Goal: Check status: Check status

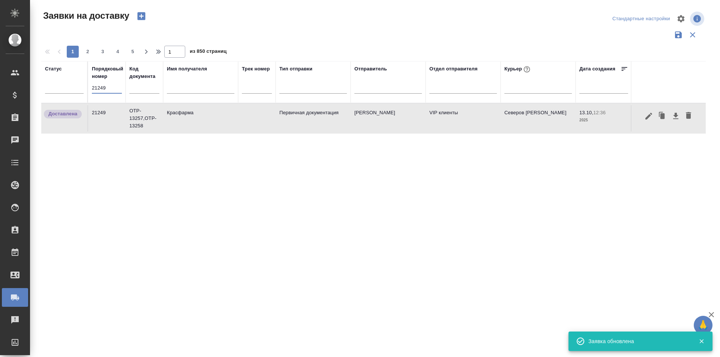
click at [113, 88] on input "21249" at bounding box center [107, 88] width 30 height 11
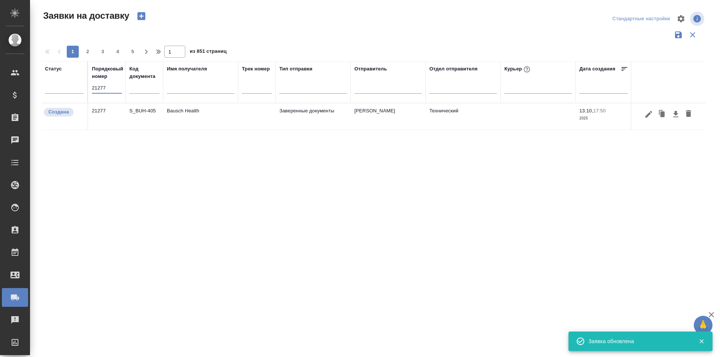
type input "21277"
click at [647, 117] on icon "button" at bounding box center [649, 114] width 7 height 7
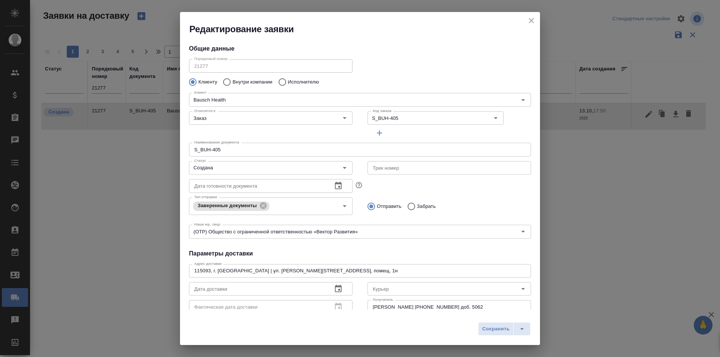
type input "[PERSON_NAME]"
type input "[PHONE_NUMBER] доб. 5062"
type input "[PERSON_NAME]"
click at [214, 170] on input "Создана" at bounding box center [258, 168] width 134 height 9
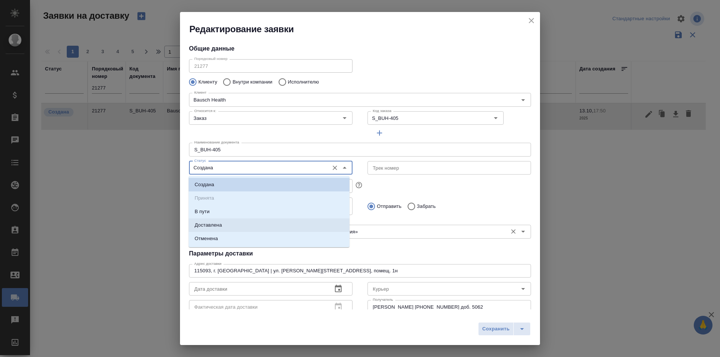
click at [217, 228] on p "Доставлена" at bounding box center [208, 226] width 27 height 8
type input "Доставлена"
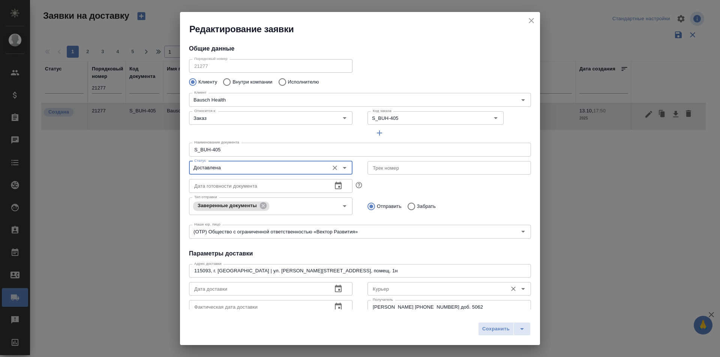
click at [412, 293] on input "Курьер" at bounding box center [437, 289] width 134 height 9
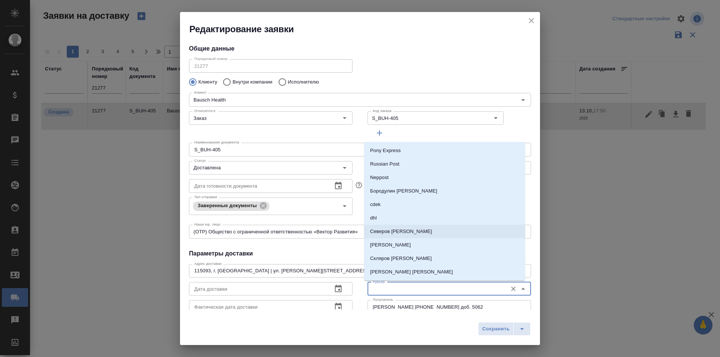
click at [399, 233] on p "Северов [PERSON_NAME]" at bounding box center [401, 232] width 62 height 8
type input "Северов [PERSON_NAME]"
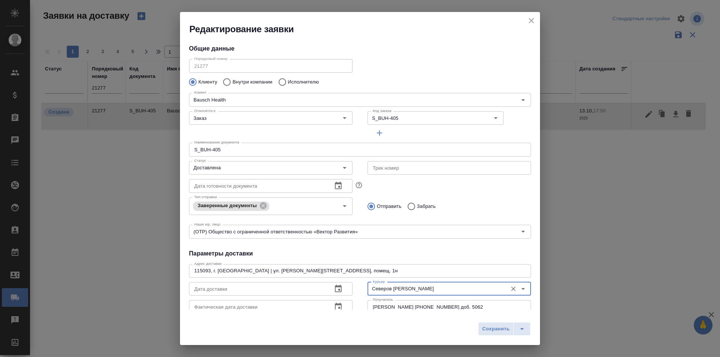
click at [472, 322] on div "Сохранить" at bounding box center [360, 332] width 360 height 27
click at [483, 325] on span "Сохранить" at bounding box center [495, 329] width 27 height 9
type input "Создана"
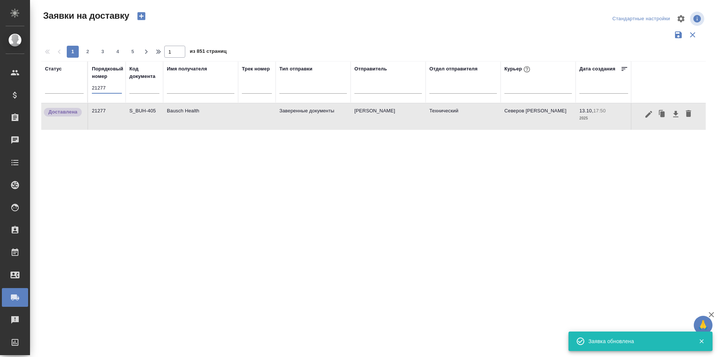
click at [108, 89] on input "21277" at bounding box center [107, 88] width 30 height 11
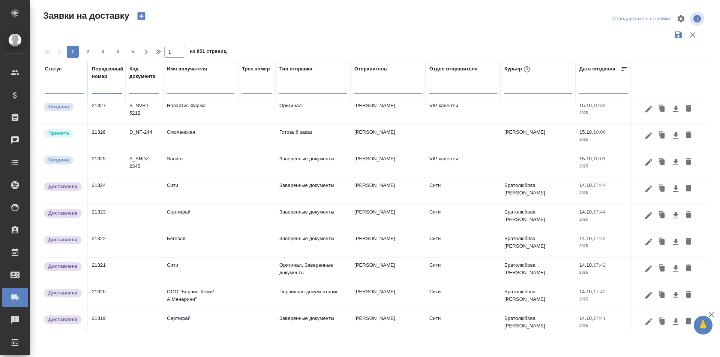
scroll to position [447, 0]
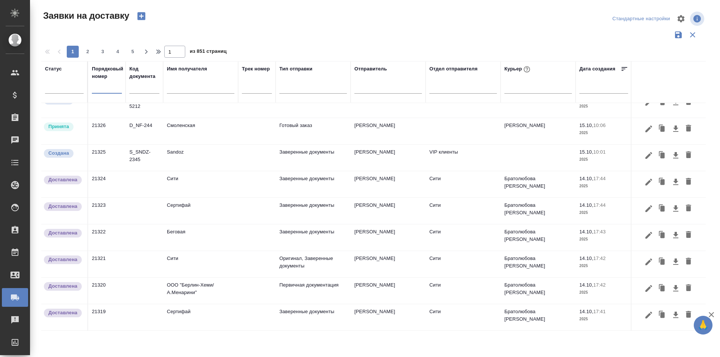
click at [204, 92] on input "text" at bounding box center [201, 88] width 68 height 9
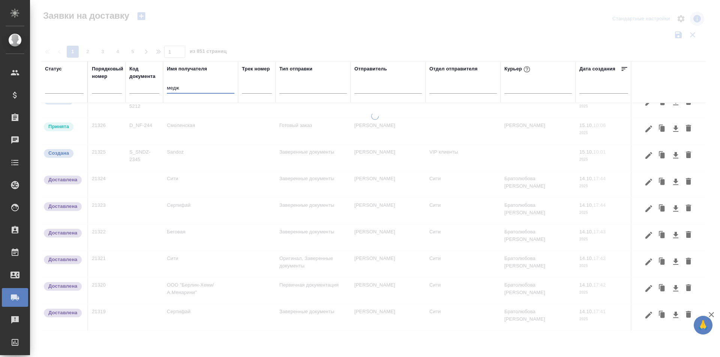
scroll to position [0, 0]
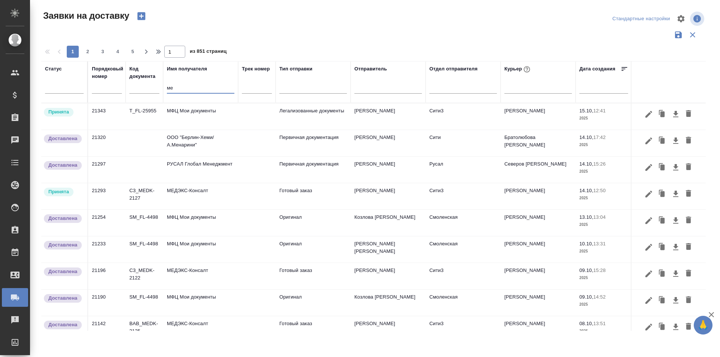
type input "м"
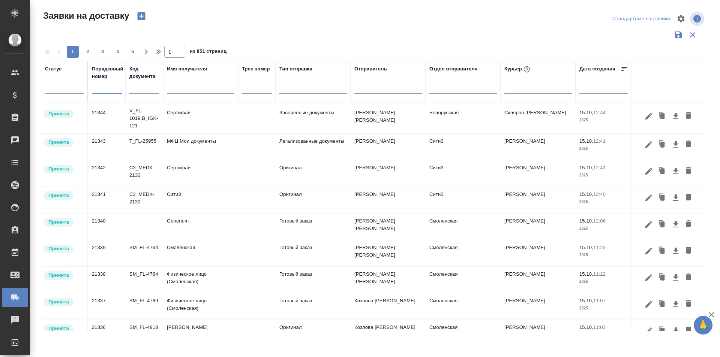
click at [106, 86] on input "text" at bounding box center [107, 88] width 30 height 11
paste input "21251"
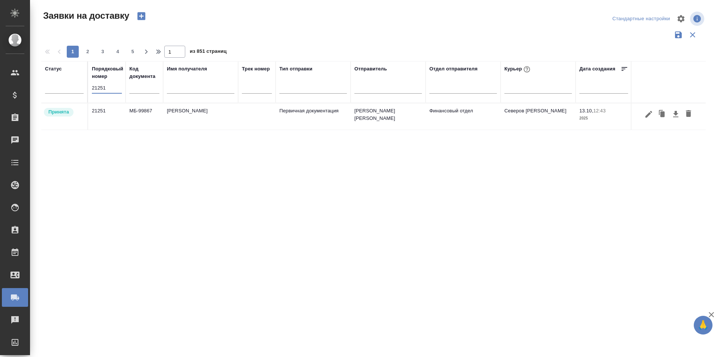
type input "21251"
click at [648, 118] on icon "button" at bounding box center [648, 114] width 9 height 9
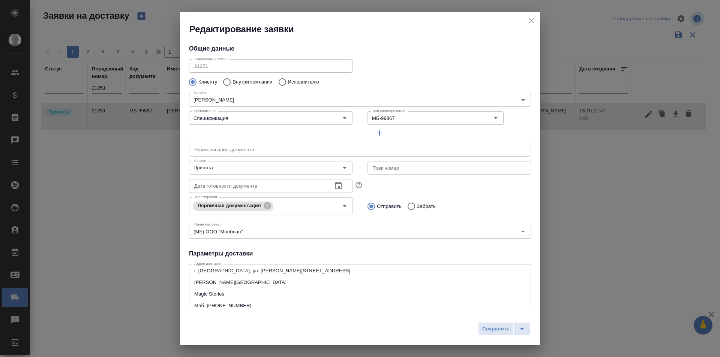
type input "Львова [PERSON_NAME]"
type input "[PHONE_NUMBER]"
click at [267, 171] on input "Принята" at bounding box center [258, 168] width 134 height 9
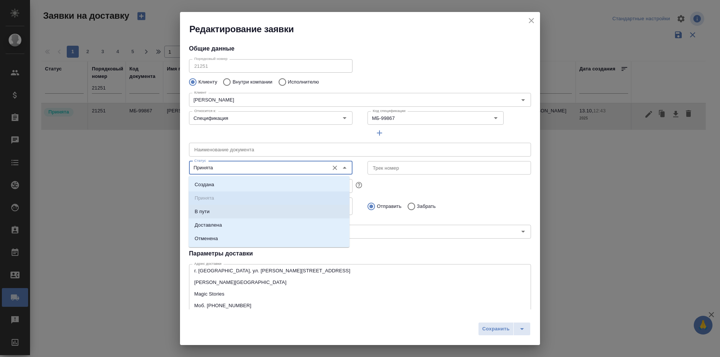
click at [240, 216] on li "В пути" at bounding box center [269, 212] width 161 height 14
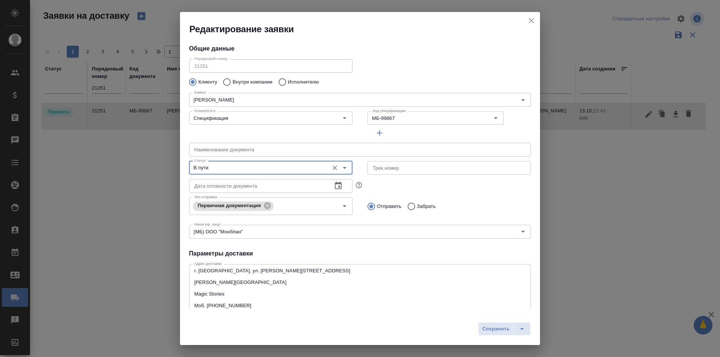
click at [246, 168] on input "В пути" at bounding box center [258, 168] width 134 height 9
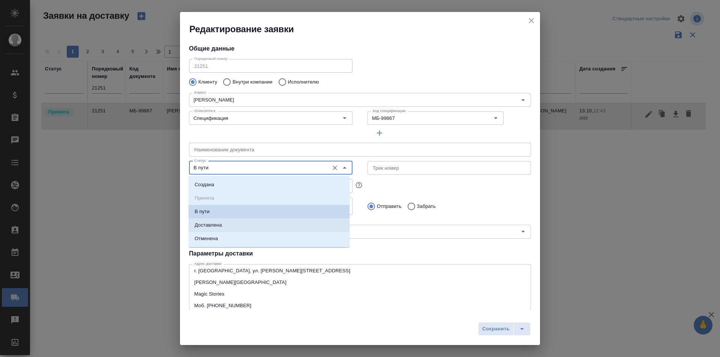
click at [225, 224] on li "Доставлена" at bounding box center [269, 226] width 161 height 14
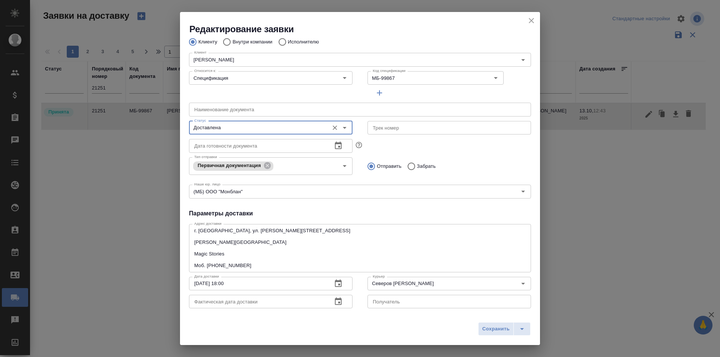
scroll to position [75, 0]
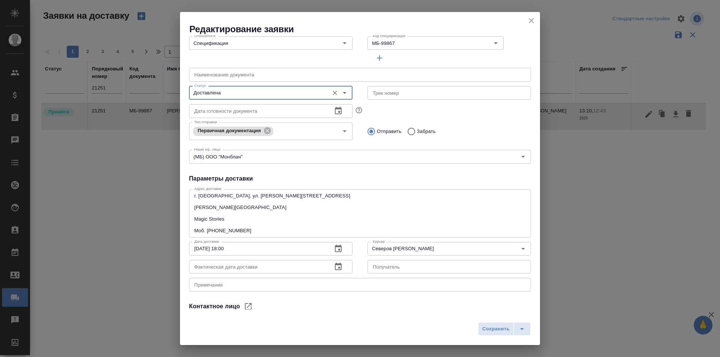
click at [495, 336] on div "Сохранить" at bounding box center [360, 332] width 360 height 27
click at [491, 330] on span "Сохранить" at bounding box center [495, 329] width 27 height 9
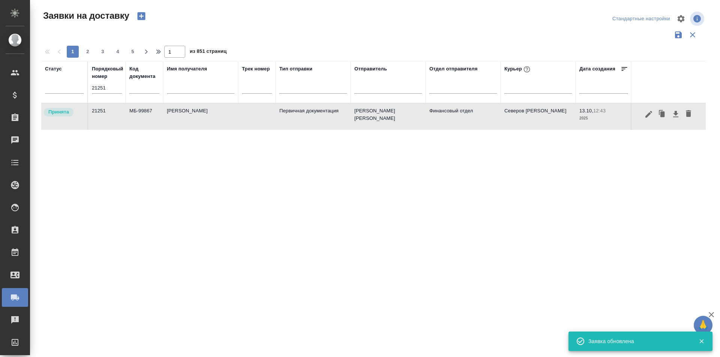
type input "Принята"
click at [103, 88] on input "21251" at bounding box center [107, 88] width 30 height 11
